Goal: Task Accomplishment & Management: Manage account settings

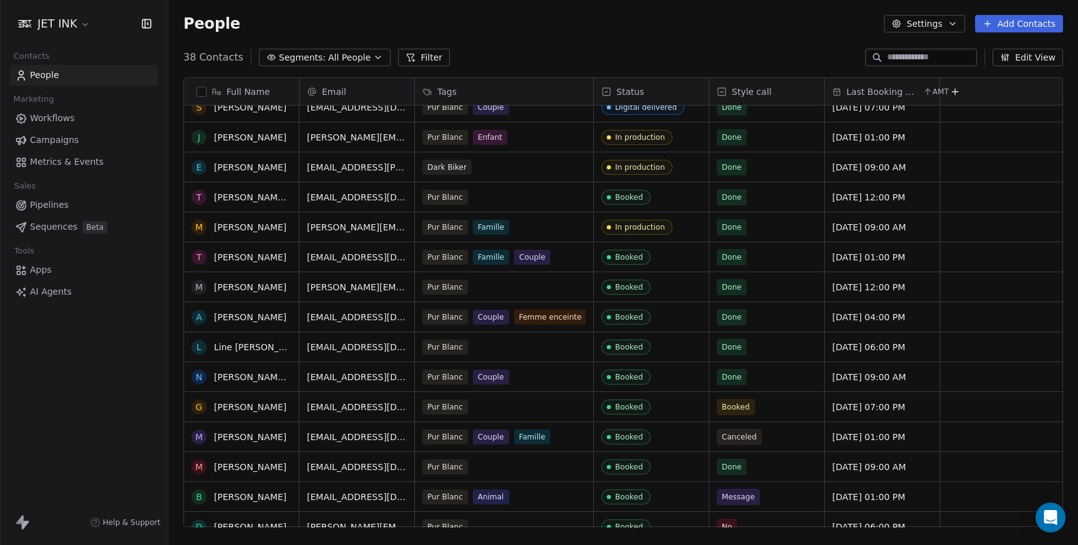
scroll to position [297, 0]
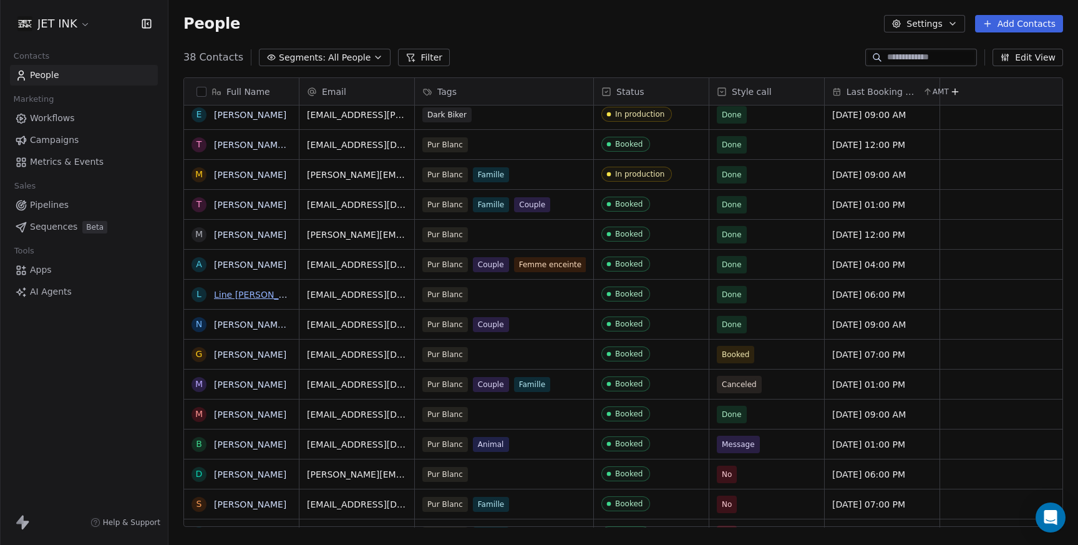
click at [229, 295] on link "Line [PERSON_NAME]" at bounding box center [261, 295] width 94 height 10
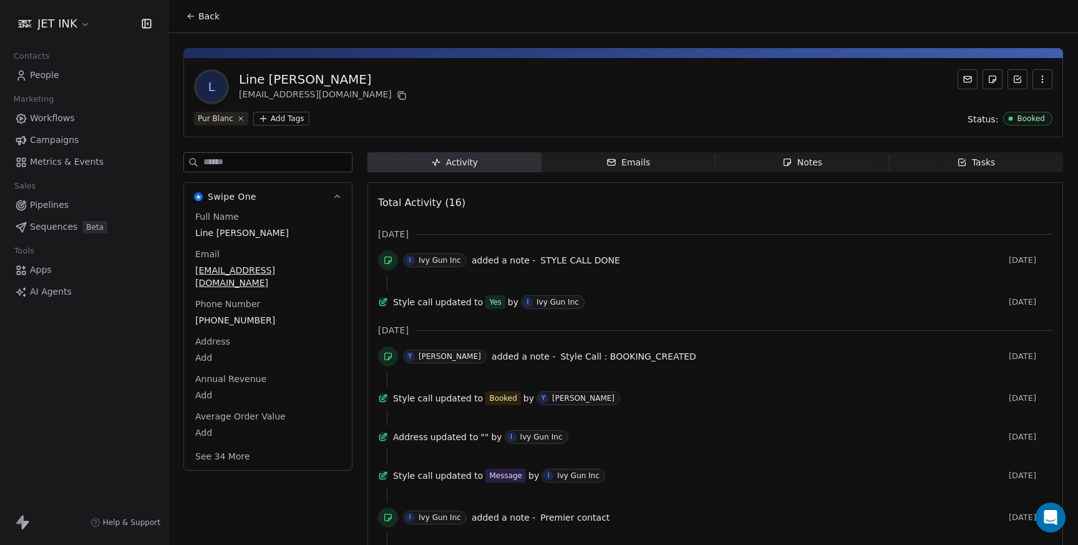
click at [442, 265] on span "I Ivy Gun Inc" at bounding box center [435, 260] width 64 height 14
click at [387, 261] on icon at bounding box center [388, 260] width 10 height 10
click at [416, 264] on span "I Ivy Gun Inc" at bounding box center [435, 260] width 64 height 14
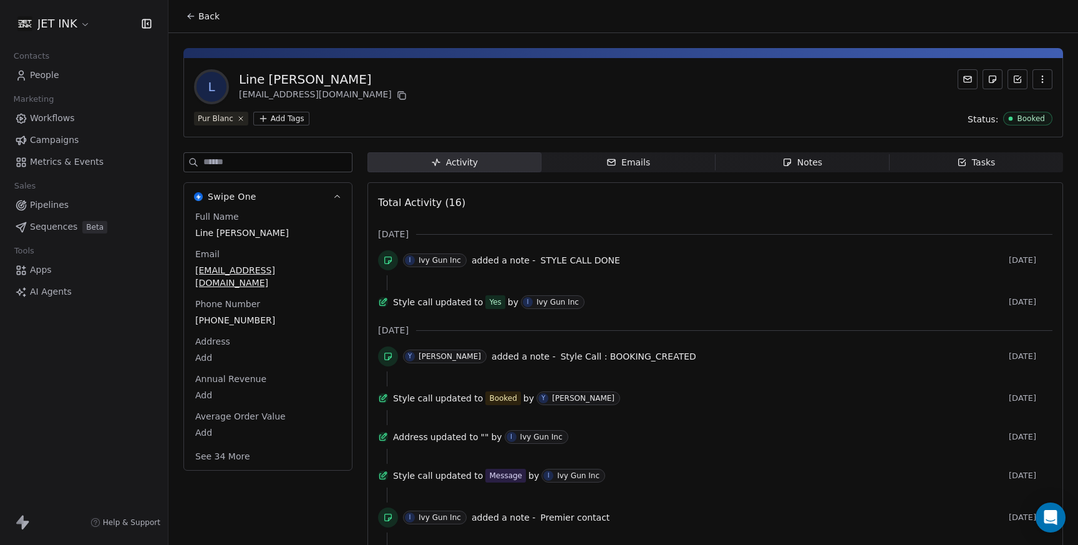
click at [416, 264] on span "I Ivy Gun Inc" at bounding box center [435, 260] width 64 height 14
click at [492, 264] on span "added a note -" at bounding box center [504, 260] width 64 height 12
click at [543, 261] on span "STYLE CALL DONE" at bounding box center [580, 260] width 80 height 10
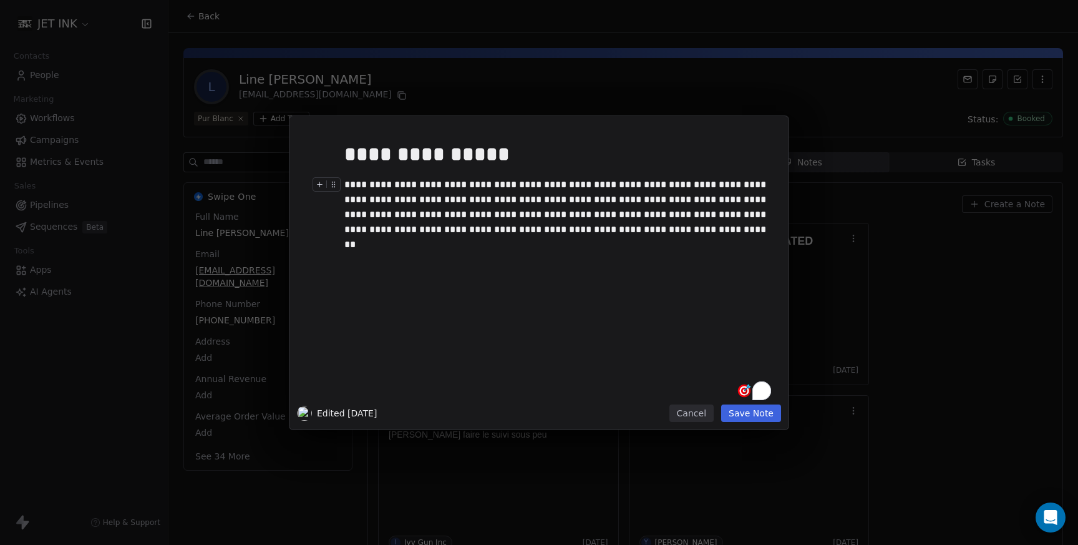
click at [439, 215] on div "**********" at bounding box center [557, 207] width 427 height 60
click at [698, 417] on button "Cancel" at bounding box center [691, 412] width 44 height 17
